Goal: Task Accomplishment & Management: Use online tool/utility

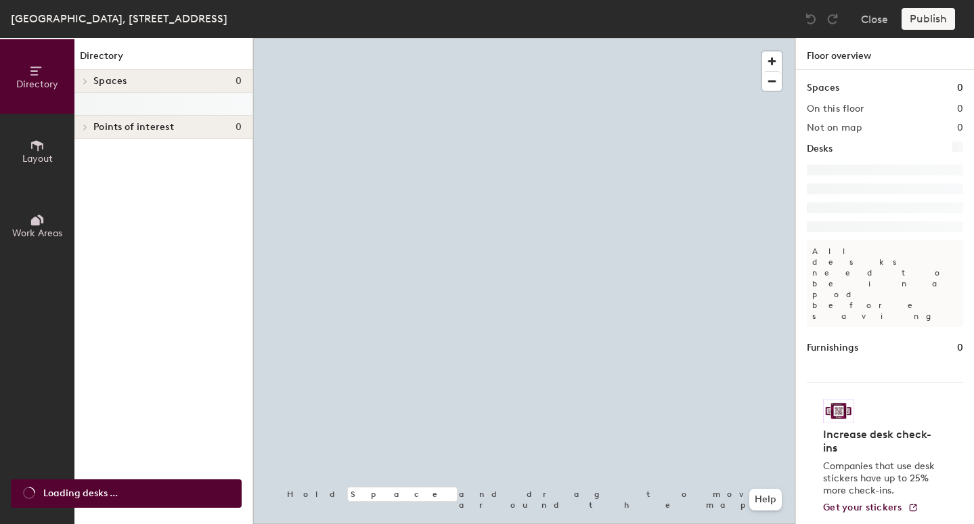
click at [87, 80] on icon at bounding box center [85, 81] width 3 height 5
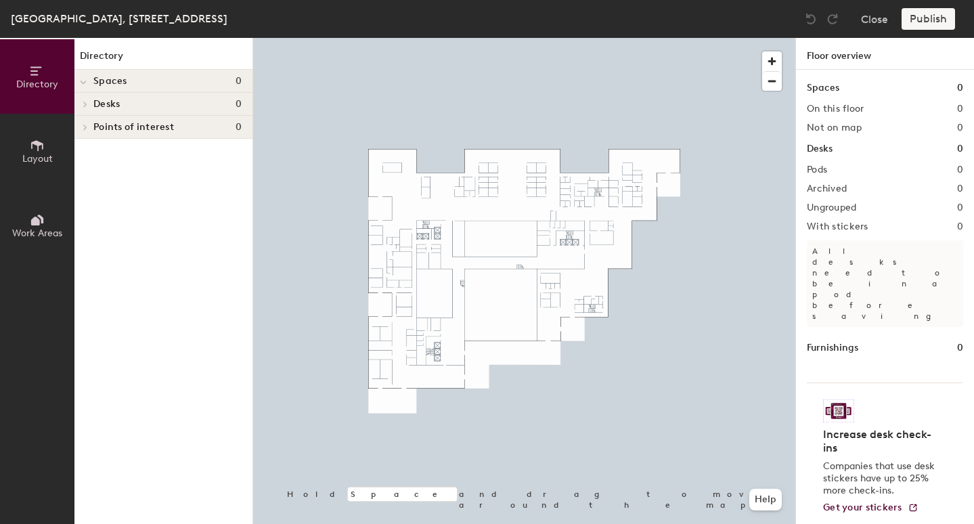
click at [114, 83] on span "Spaces" at bounding box center [110, 81] width 34 height 11
click at [28, 70] on button "Directory" at bounding box center [37, 76] width 74 height 74
click at [37, 209] on button "Work Areas" at bounding box center [37, 225] width 74 height 74
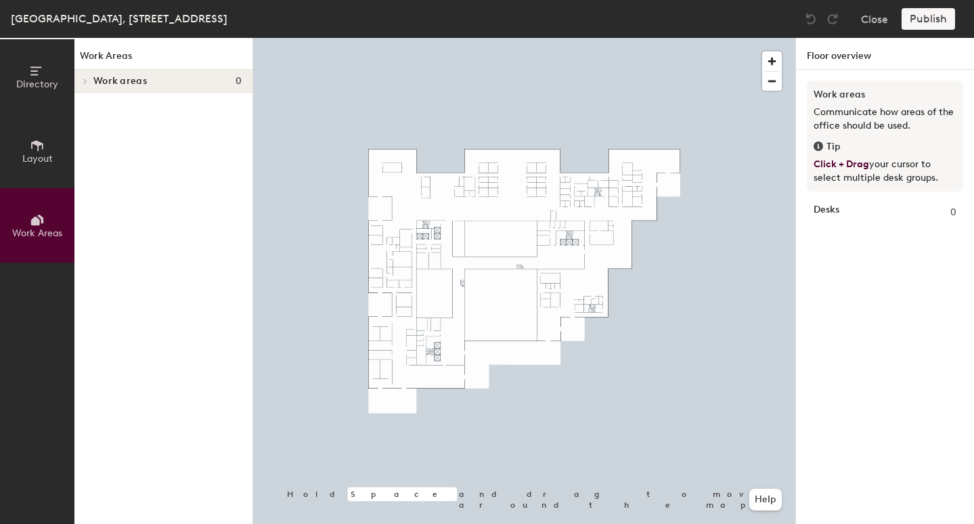
click at [37, 154] on span "Layout" at bounding box center [37, 159] width 30 height 12
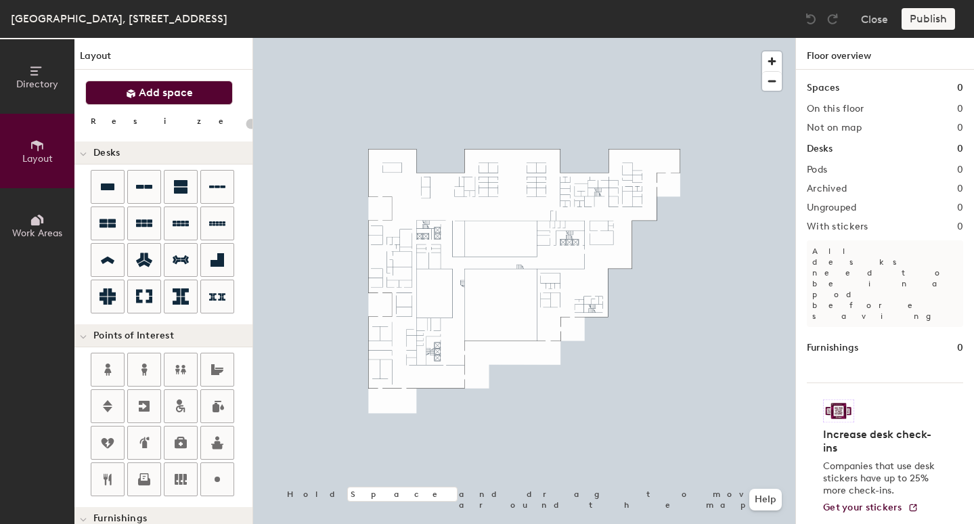
click at [157, 93] on span "Add space" at bounding box center [166, 93] width 54 height 14
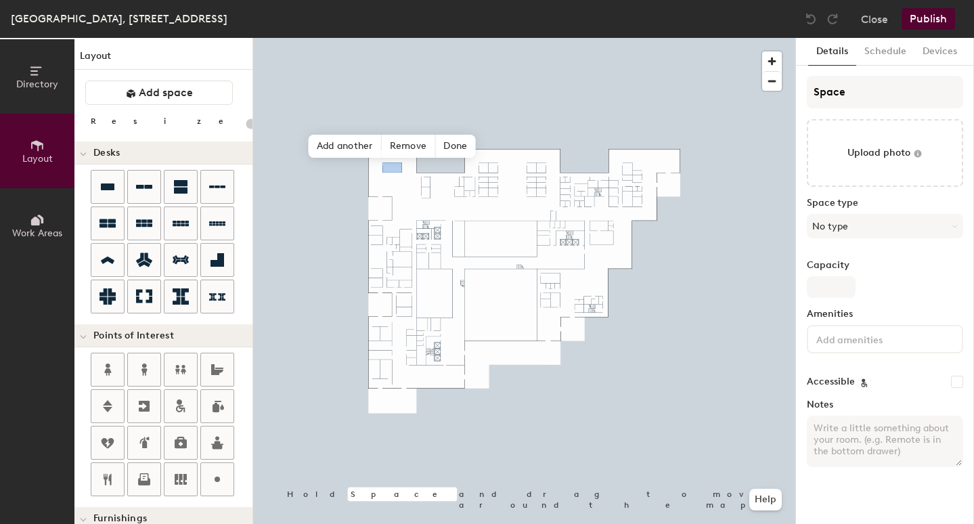
type input "20"
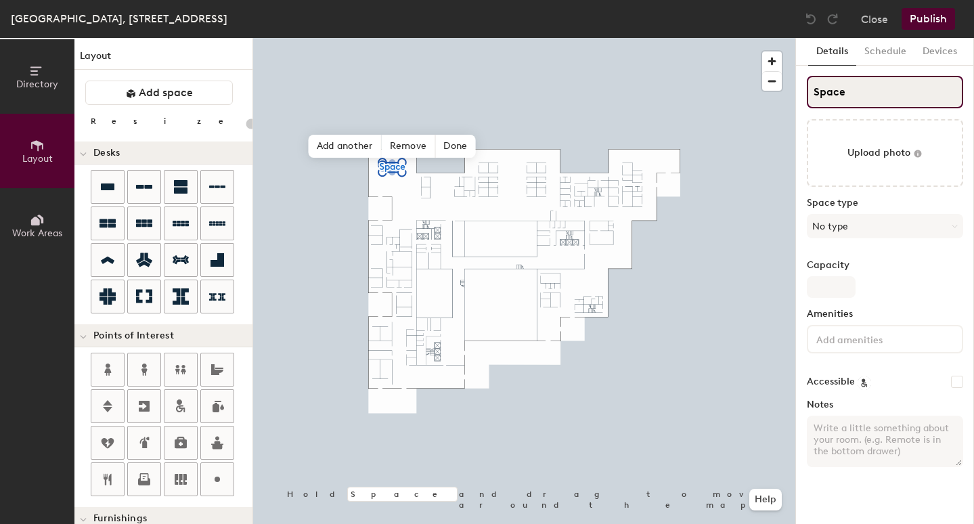
click at [835, 97] on input "Space" at bounding box center [885, 92] width 156 height 32
type input "Spa4ce"
type input "20"
type input "Spa401ce"
type input "20"
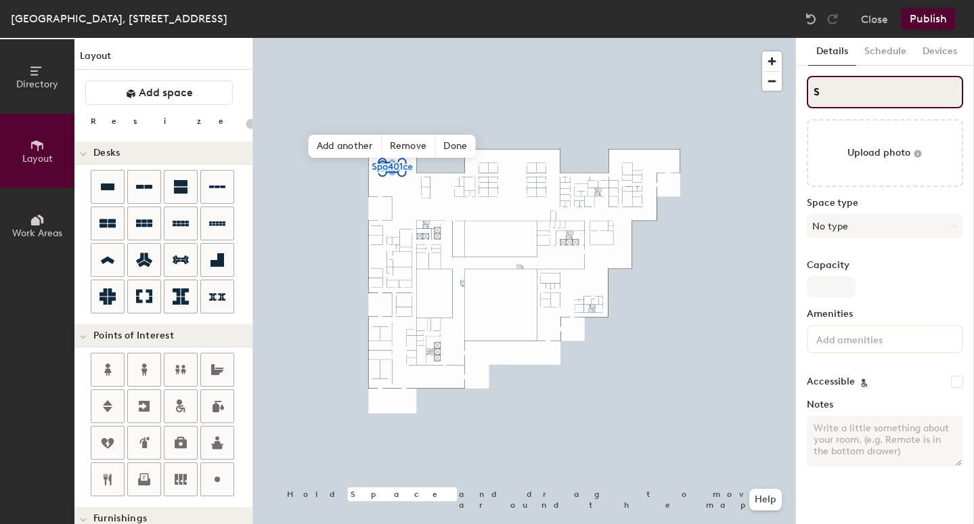
type input "S"
type input "20"
type input "S"
type input "20"
type input "S"
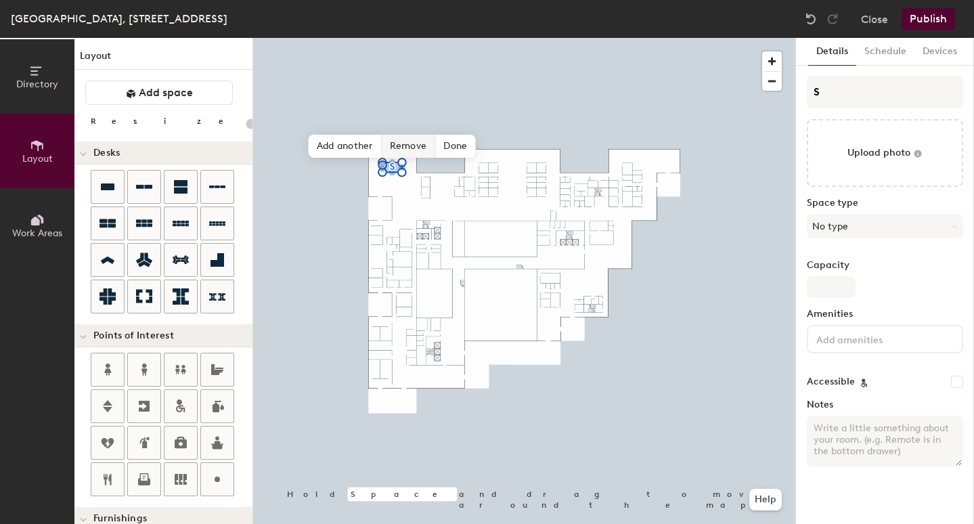
click at [416, 146] on span "Remove" at bounding box center [409, 146] width 54 height 23
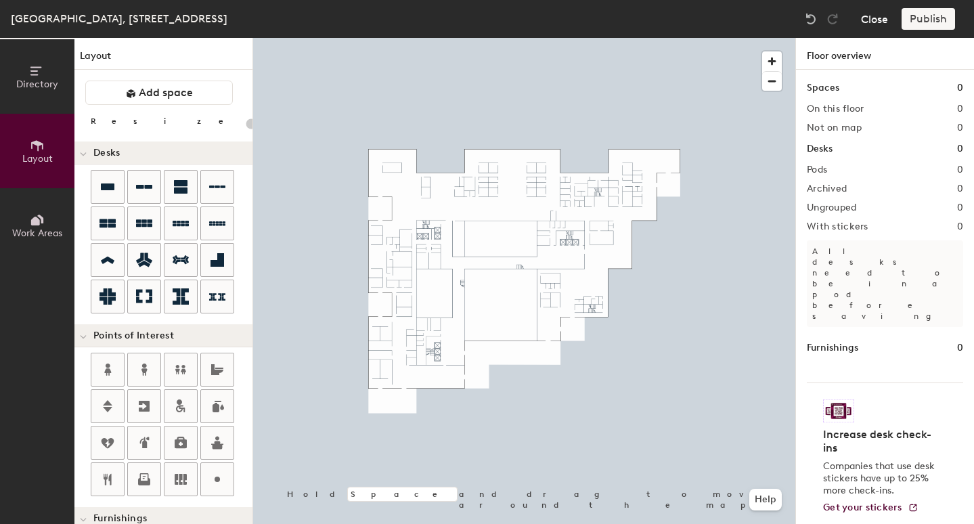
click at [867, 15] on button "Close" at bounding box center [874, 19] width 27 height 22
type input "20"
